Goal: Browse casually

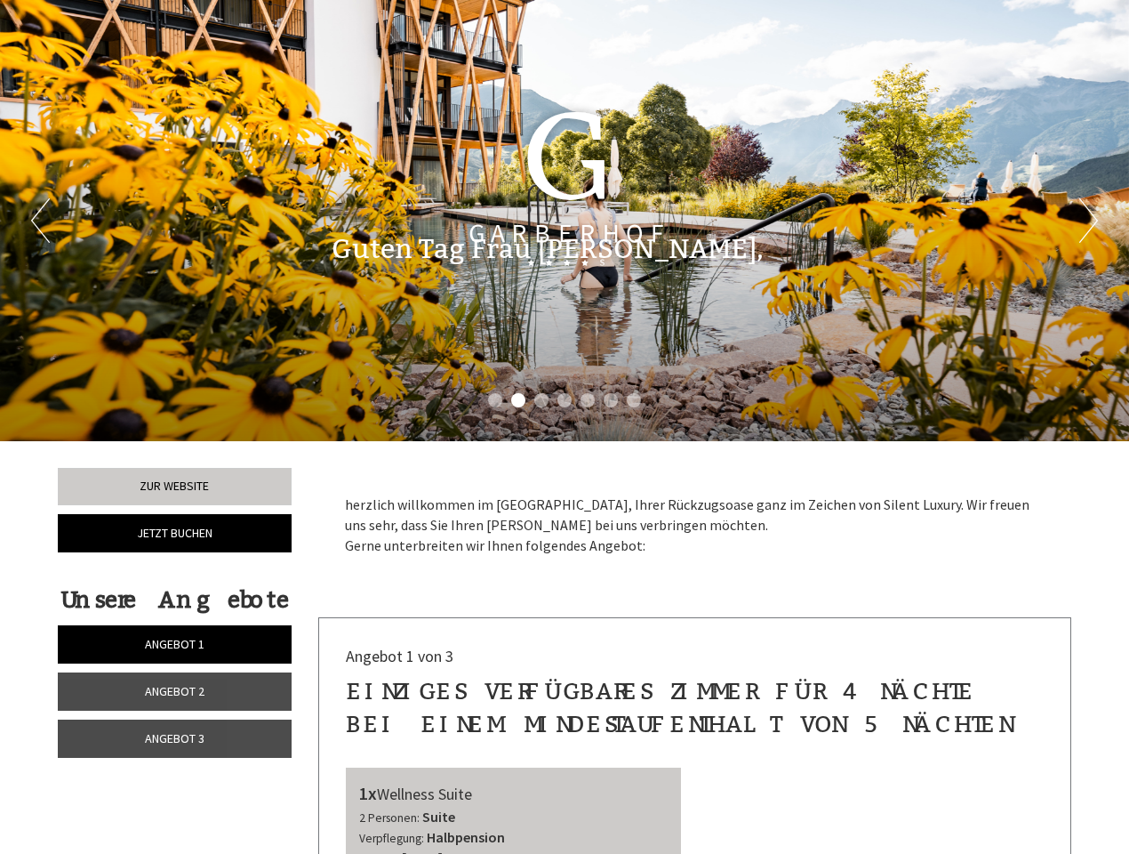
click at [565, 427] on div "Previous Next 1 2 3 4 5 6 7" at bounding box center [564, 220] width 1129 height 441
click at [495, 400] on li "1" at bounding box center [495, 400] width 14 height 14
click at [518, 400] on li "2" at bounding box center [518, 400] width 14 height 14
click at [542, 400] on li "3" at bounding box center [541, 400] width 14 height 14
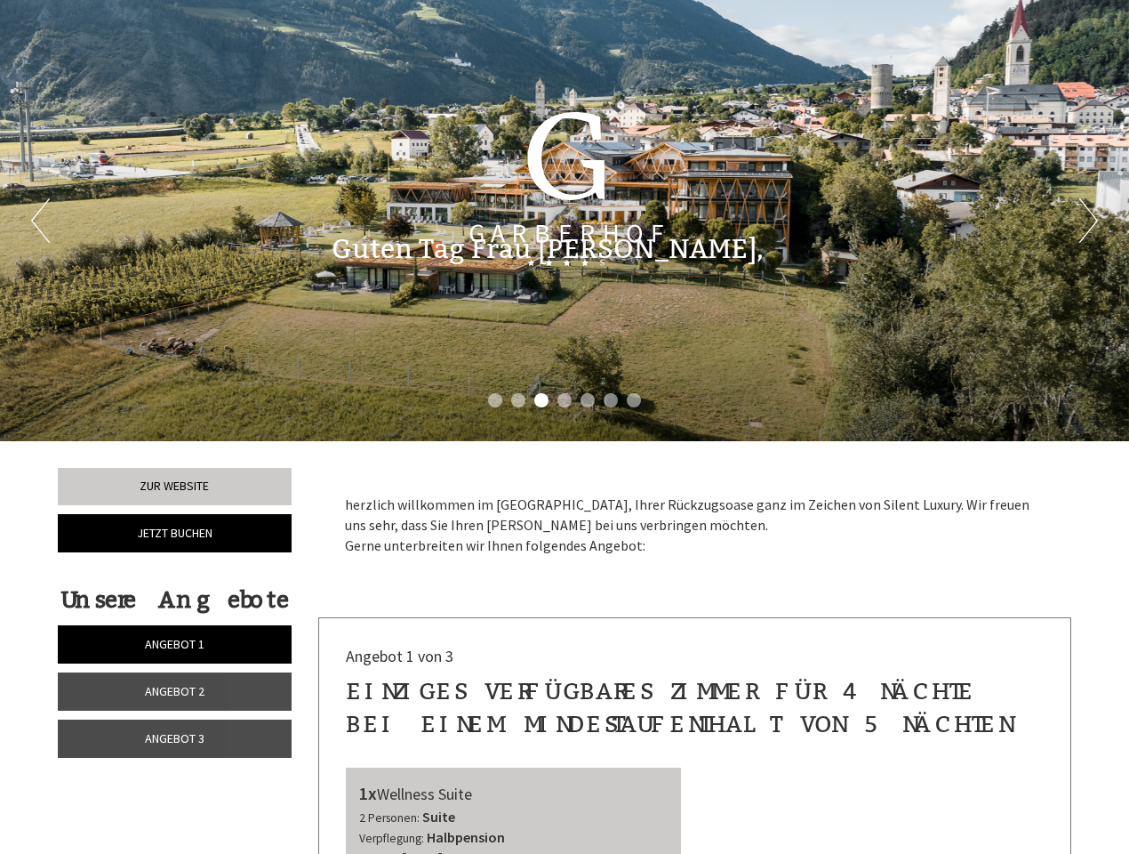
click at [565, 400] on li "4" at bounding box center [565, 400] width 14 height 14
click at [588, 400] on li "5" at bounding box center [588, 400] width 14 height 14
click at [611, 400] on li "6" at bounding box center [611, 400] width 14 height 14
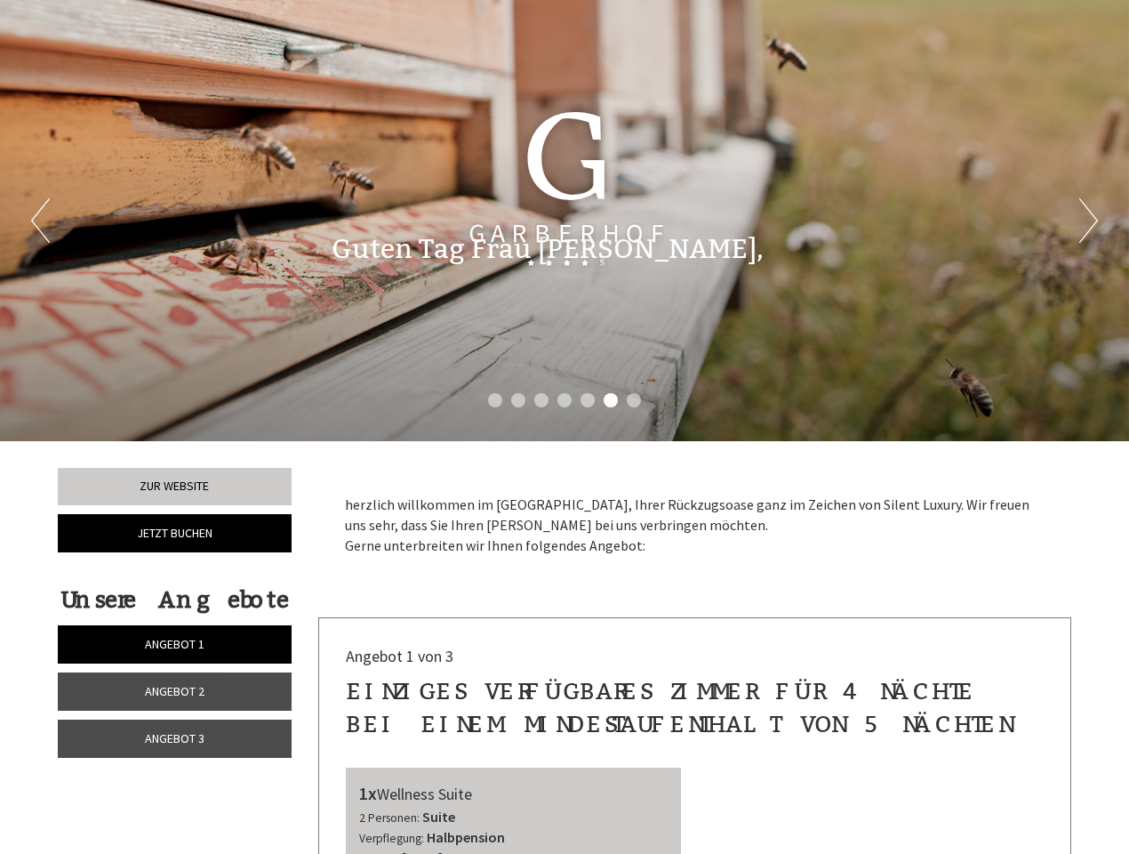
click at [634, 400] on li "7" at bounding box center [634, 400] width 14 height 14
click at [174, 644] on span "Angebot 1" at bounding box center [175, 644] width 60 height 16
